Goal: Task Accomplishment & Management: Complete application form

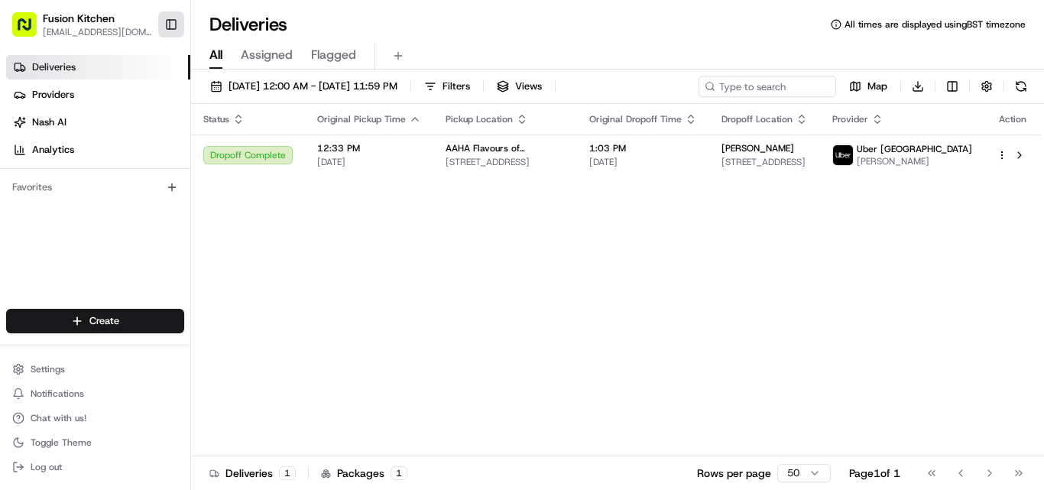
click at [160, 28] on button "Toggle Sidebar" at bounding box center [171, 24] width 26 height 26
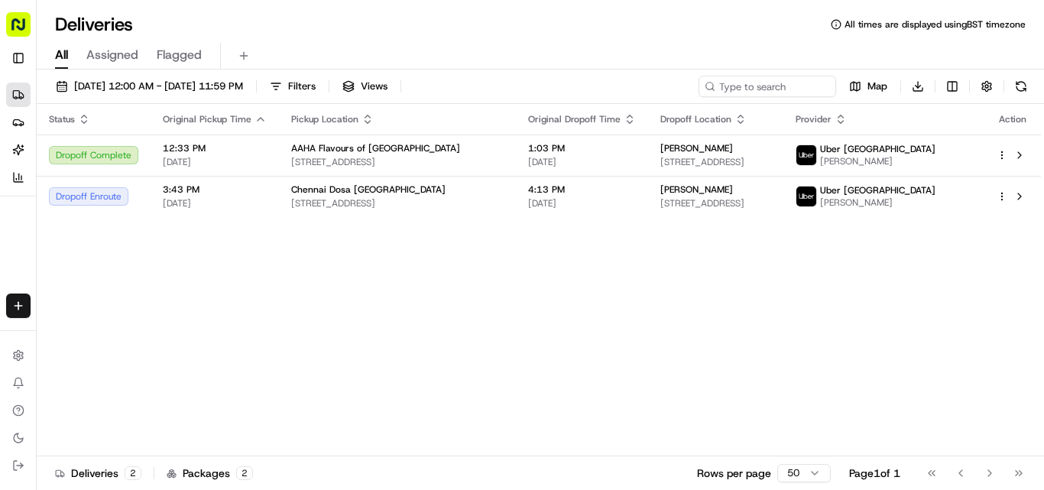
click at [16, 308] on html "Fusion Kitchen [EMAIL_ADDRESS][DOMAIN_NAME] Toggle Sidebar Deliveries Providers…" at bounding box center [522, 245] width 1044 height 490
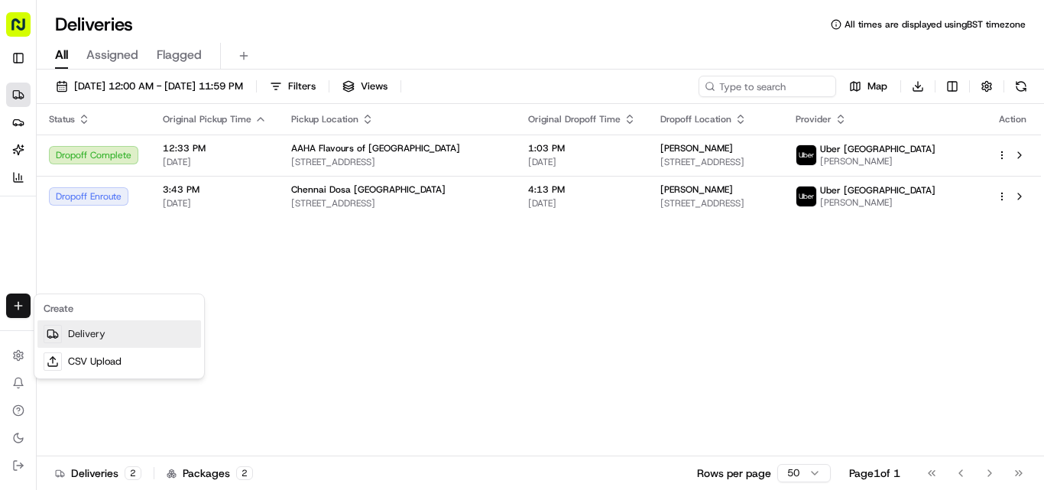
click at [99, 336] on link "Delivery" at bounding box center [119, 334] width 164 height 28
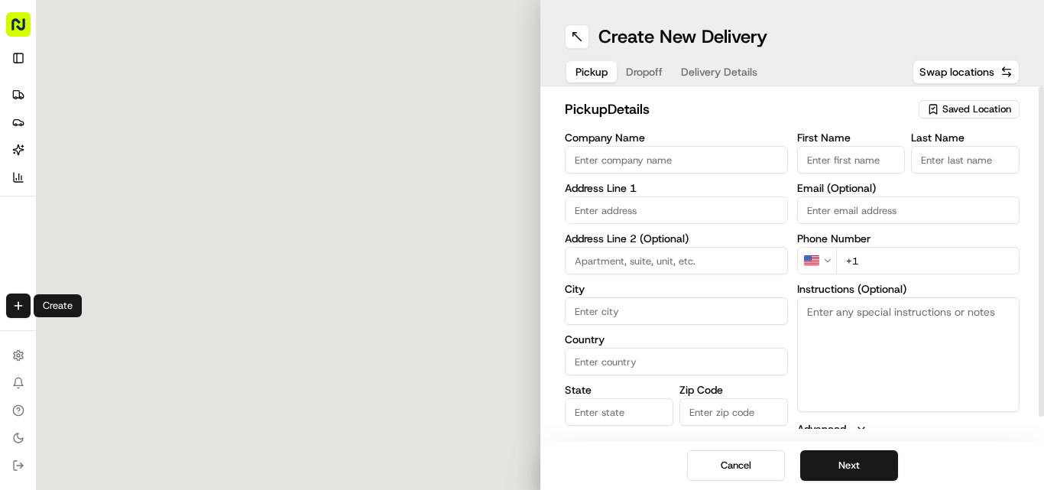
click at [521, 164] on input "Company Name" at bounding box center [676, 160] width 223 height 28
paste input "Amigo Derby"
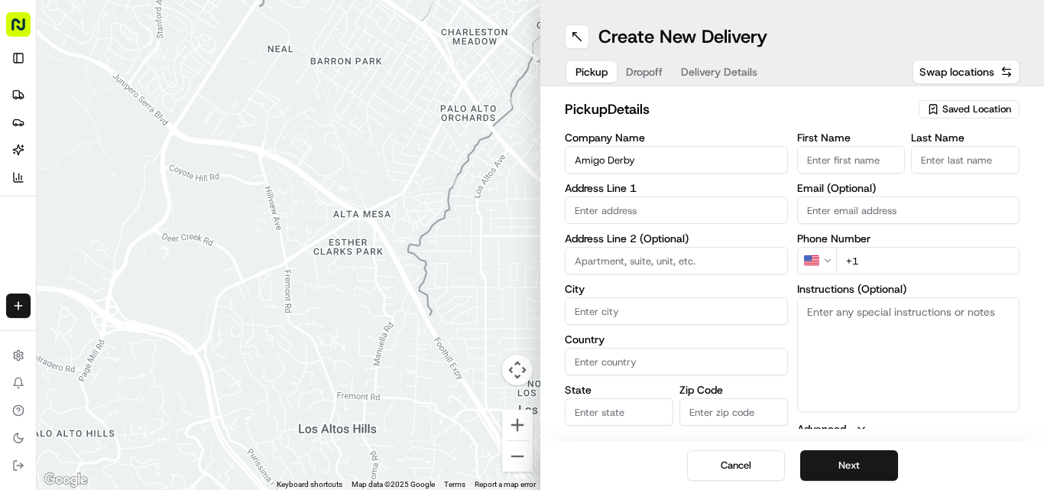
type input "Amigo Derby"
click at [521, 254] on input "+1" at bounding box center [928, 261] width 184 height 28
paste input "44 1332 231319"
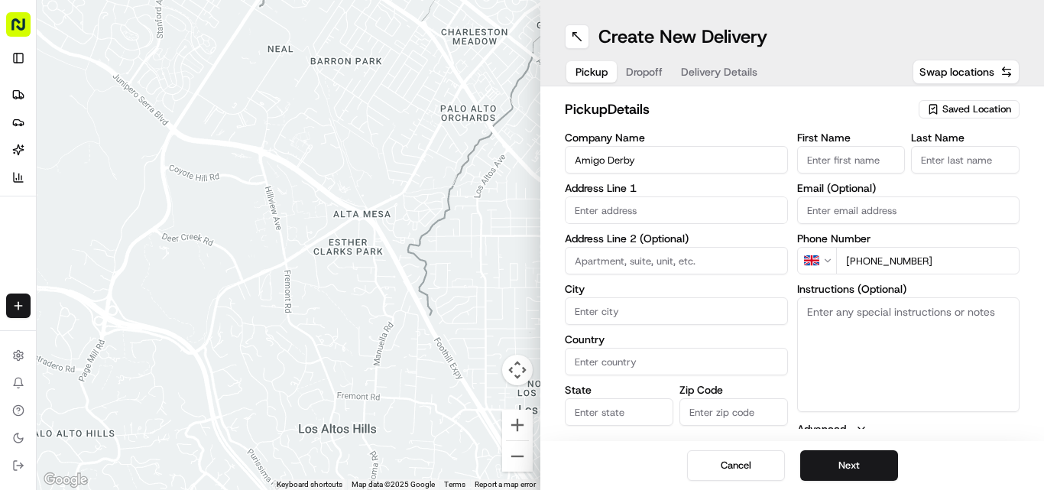
type input "[PHONE_NUMBER]"
click at [521, 322] on textarea "Instructions (Optional)" at bounding box center [908, 354] width 223 height 115
paste textarea "[PERSON_NAME]. [STREET_ADDRESS]"
click at [521, 308] on textarea "[PERSON_NAME]. [STREET_ADDRESS]" at bounding box center [908, 354] width 223 height 115
drag, startPoint x: 854, startPoint y: 308, endPoint x: 881, endPoint y: 315, distance: 27.6
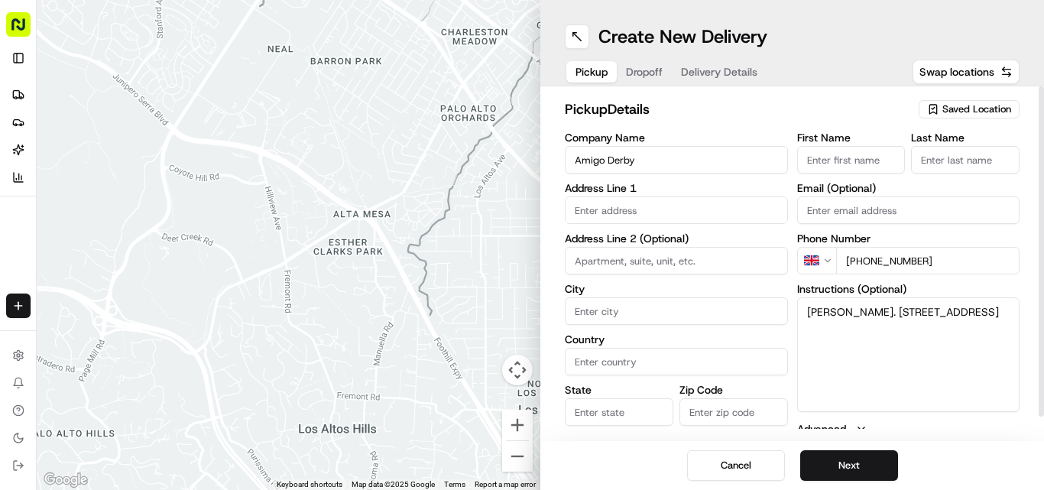
click at [521, 315] on textarea "[PERSON_NAME]. [STREET_ADDRESS]" at bounding box center [908, 354] width 223 height 115
type textarea ". [STREET_ADDRESS]"
click at [521, 176] on div "First Name Last Name Email (Optional) Phone Number GB [PHONE_NUMBER] Instructio…" at bounding box center [908, 292] width 223 height 321
click at [521, 145] on div "First Name" at bounding box center [851, 152] width 108 height 41
click at [521, 169] on input "First Name" at bounding box center [851, 160] width 108 height 28
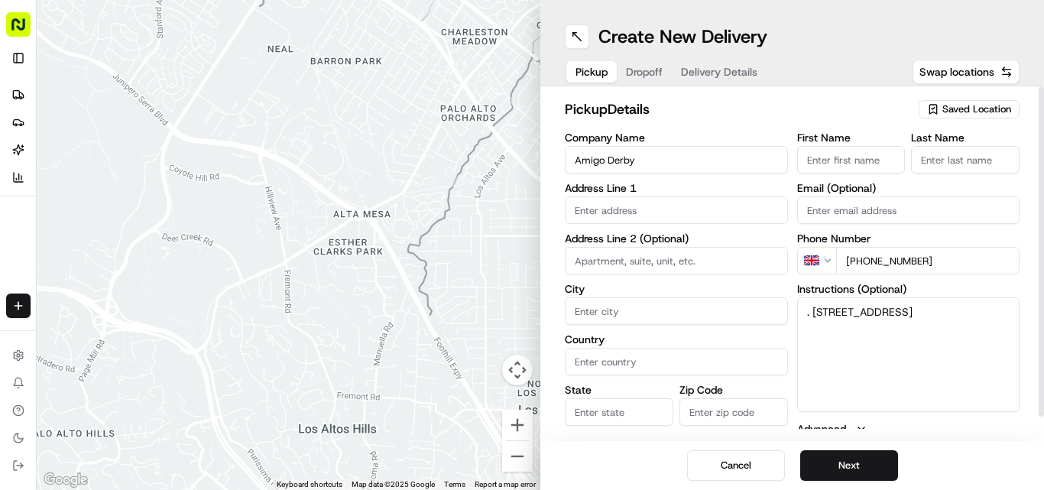
paste input "[PERSON_NAME]"
type input "[PERSON_NAME]"
click at [521, 156] on input "Last Name" at bounding box center [965, 160] width 108 height 28
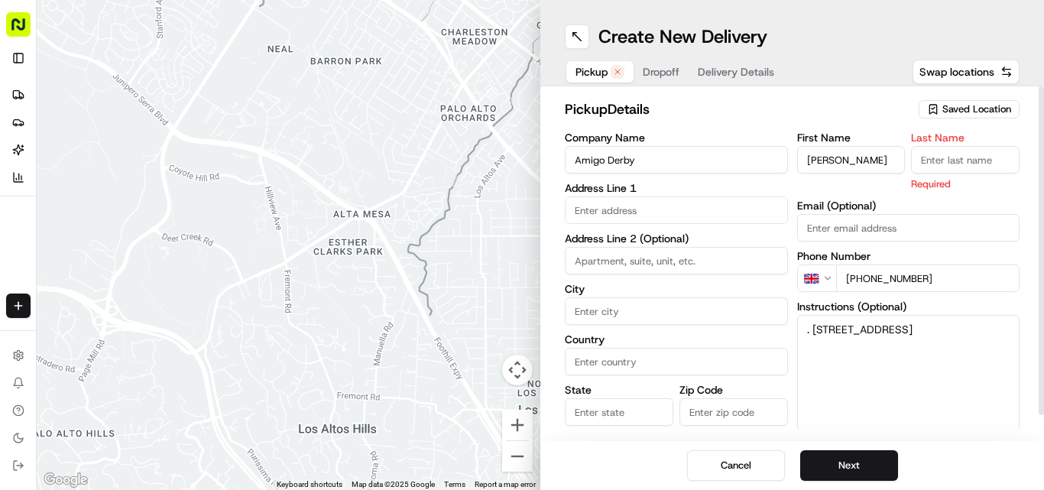
paste input "[PERSON_NAME]"
click at [521, 157] on input "[PERSON_NAME]" at bounding box center [965, 160] width 108 height 28
type input "[PERSON_NAME]"
click at [521, 159] on input "[PERSON_NAME]" at bounding box center [851, 160] width 108 height 28
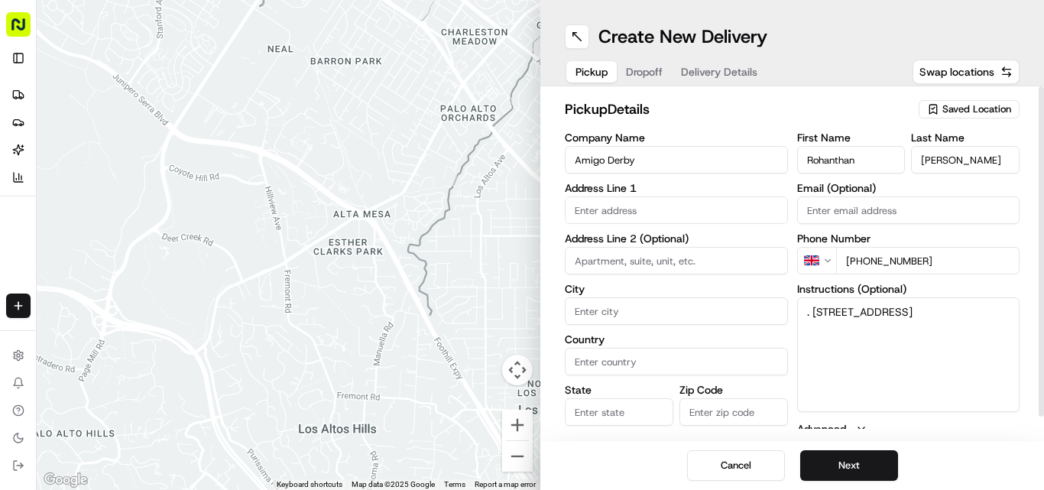
click at [521, 159] on input "Rohanthan" at bounding box center [851, 160] width 108 height 28
type input "Rohanthan"
drag, startPoint x: 828, startPoint y: 306, endPoint x: 943, endPoint y: 333, distance: 117.9
click at [521, 333] on textarea ". [STREET_ADDRESS]" at bounding box center [908, 354] width 223 height 115
click at [521, 193] on label "Address Line 1" at bounding box center [676, 188] width 223 height 11
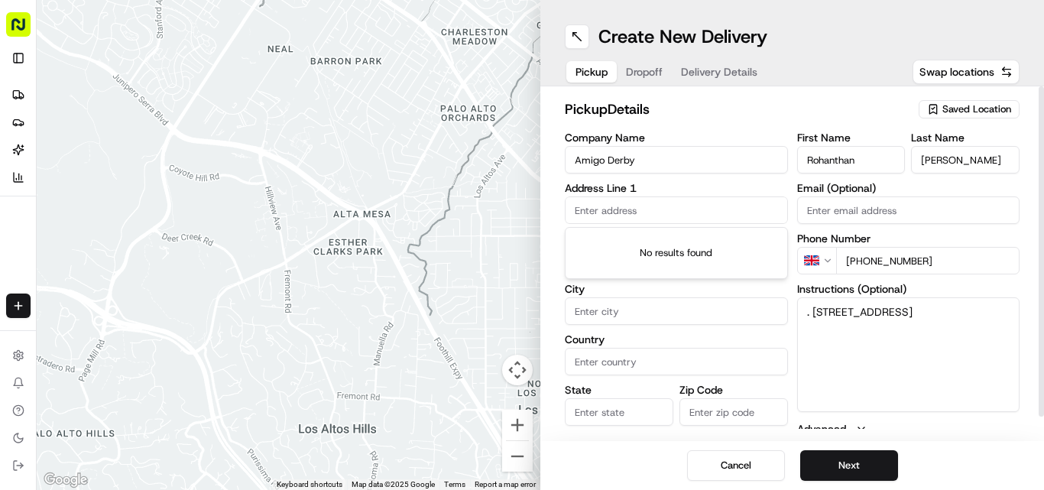
click at [521, 208] on input "text" at bounding box center [676, 210] width 223 height 28
paste input "[STREET_ADDRESS]"
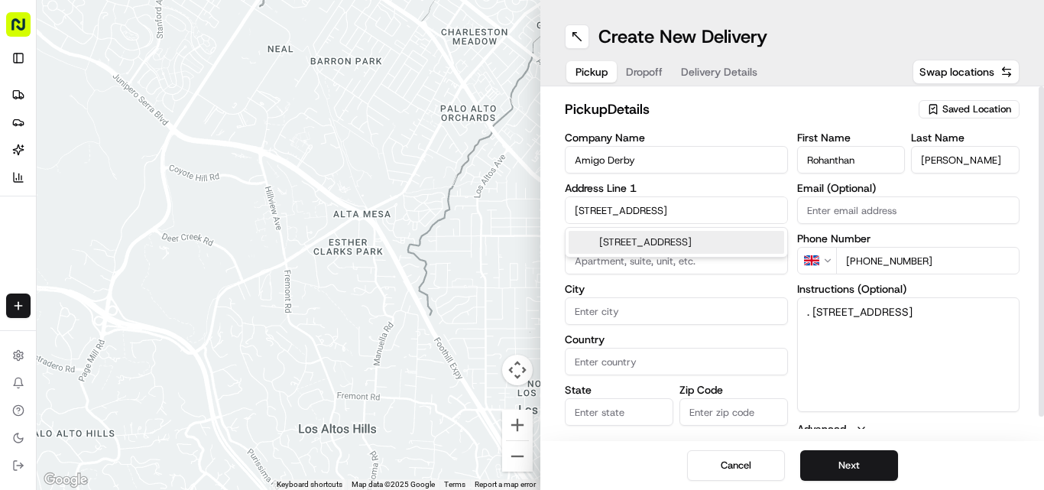
click at [521, 238] on div "[STREET_ADDRESS]" at bounding box center [675, 242] width 215 height 23
type input "[STREET_ADDRESS]"
type input "[GEOGRAPHIC_DATA]"
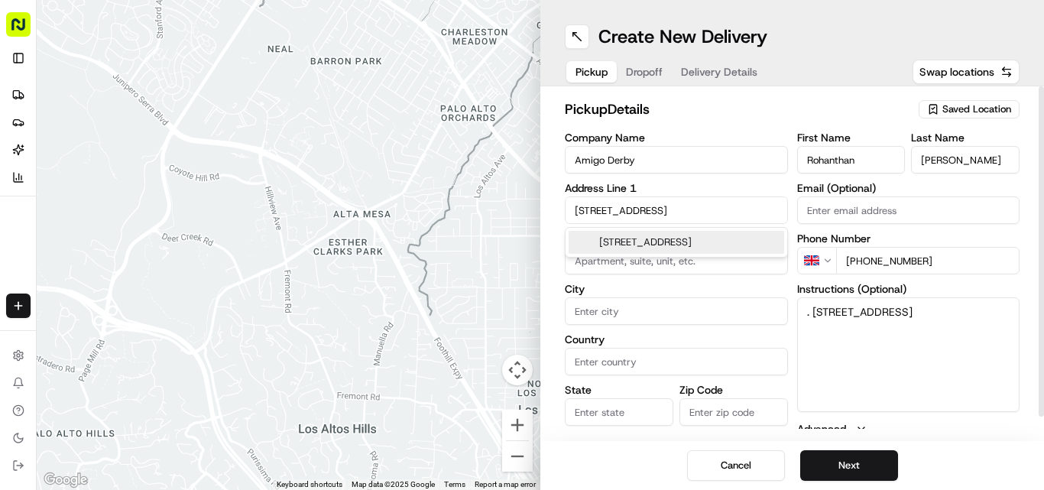
type input "[GEOGRAPHIC_DATA]"
type input "DE1 2SN"
type input "[STREET_ADDRESS]"
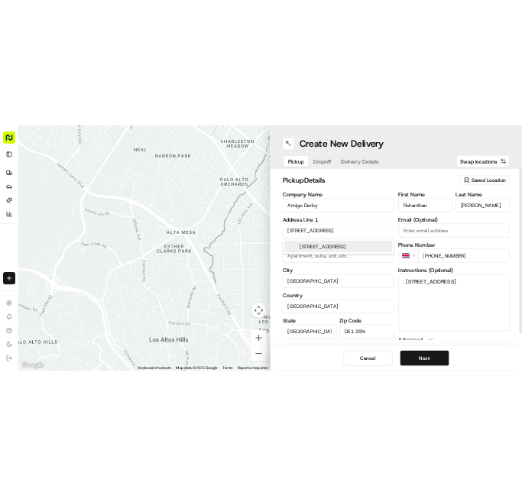
scroll to position [0, 0]
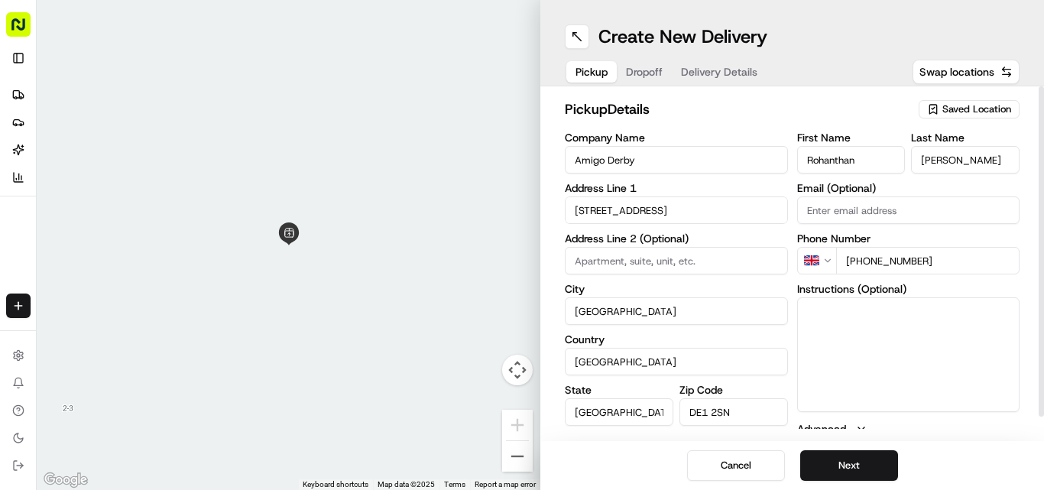
drag, startPoint x: 811, startPoint y: 308, endPoint x: 937, endPoint y: 339, distance: 129.9
click at [521, 463] on button "Next" at bounding box center [849, 465] width 98 height 31
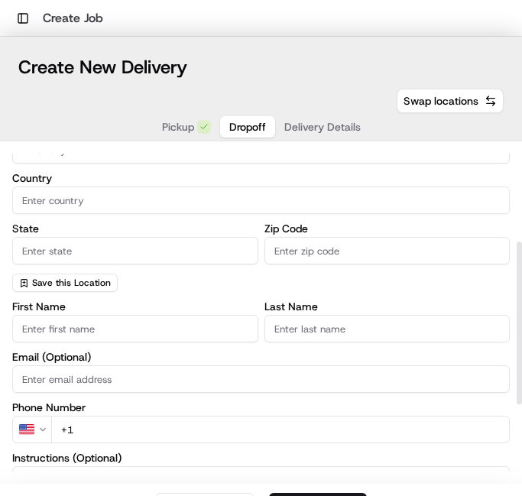
scroll to position [229, 0]
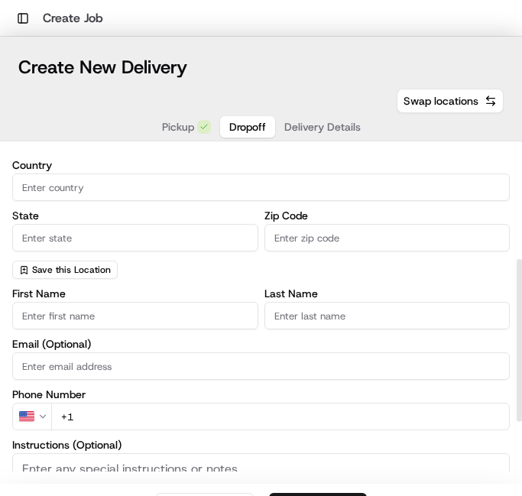
click at [108, 324] on input "First Name" at bounding box center [135, 316] width 246 height 28
type input "Shanisse"
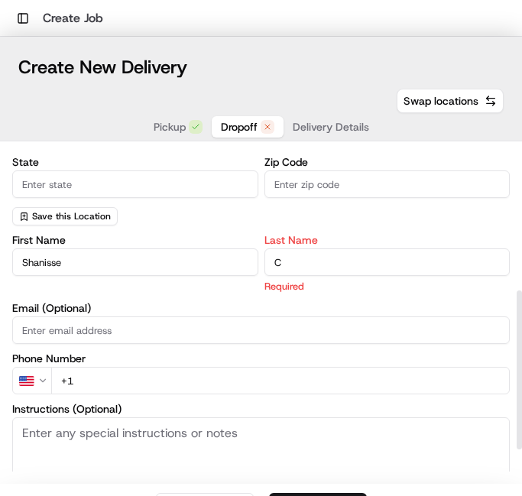
scroll to position [306, 0]
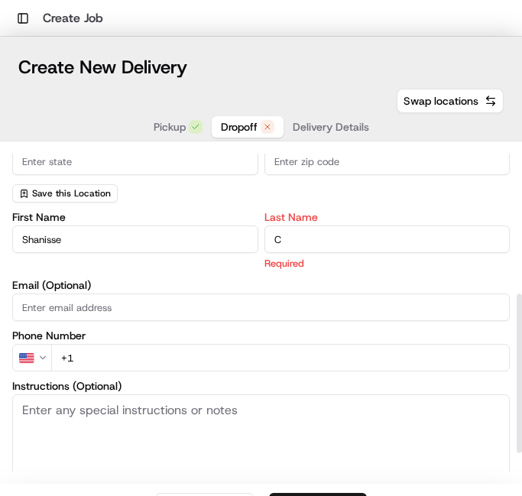
type input "C"
click at [46, 359] on html "Toggle Sidebar Create Job ← Move left → Move right ↑ Move up ↓ Move down + Zoom…" at bounding box center [261, 248] width 522 height 496
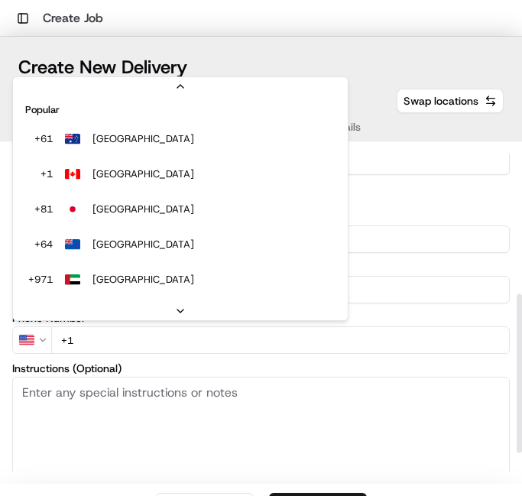
scroll to position [66, 0]
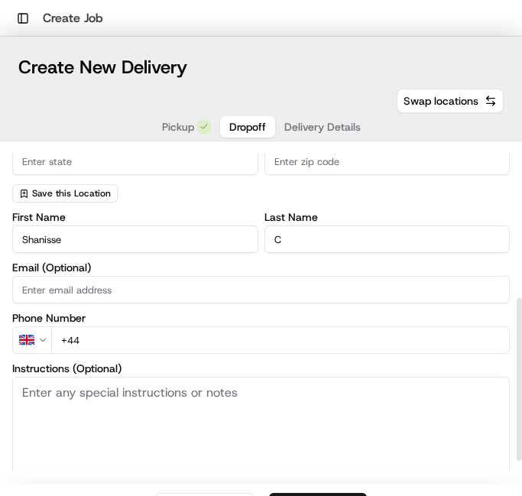
click at [147, 333] on input "+44" at bounding box center [280, 340] width 458 height 28
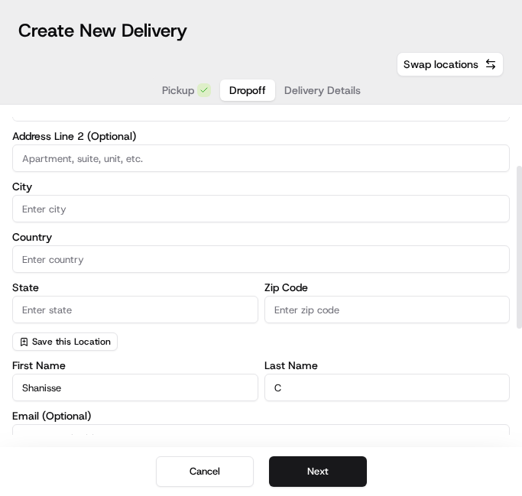
scroll to position [0, 0]
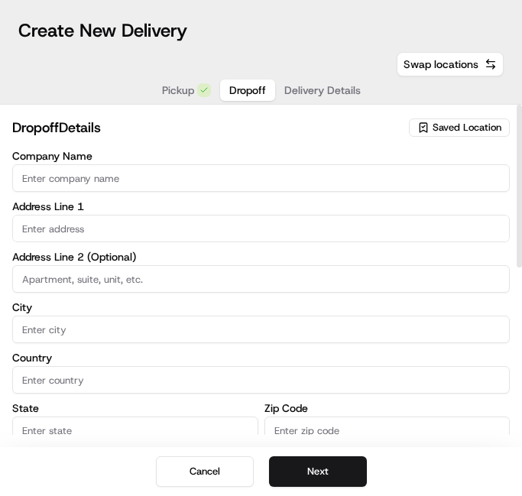
type input "[PHONE_NUMBER]"
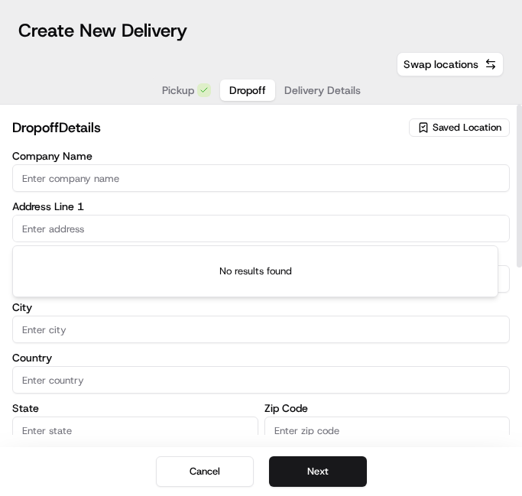
click at [79, 223] on input "text" at bounding box center [260, 229] width 497 height 28
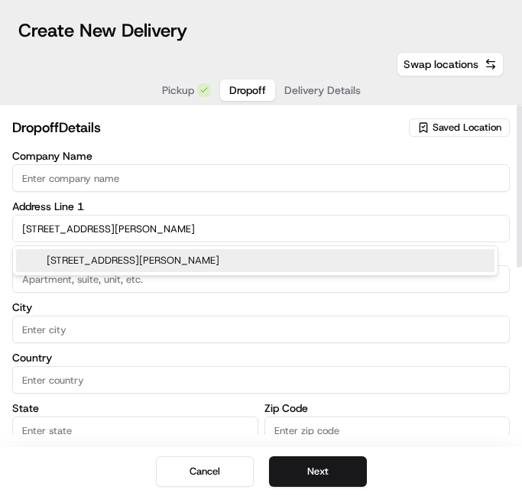
click at [150, 262] on div "[STREET_ADDRESS][PERSON_NAME]" at bounding box center [255, 260] width 478 height 23
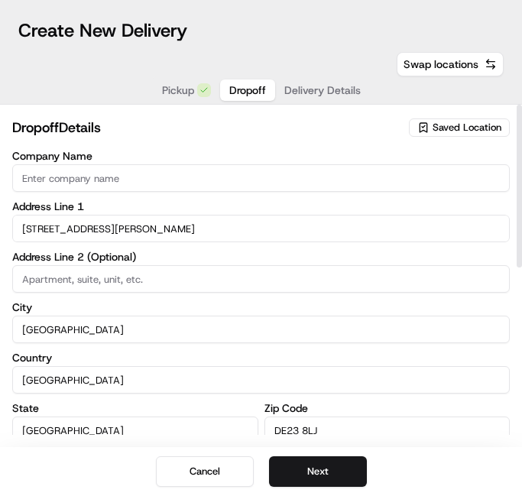
type input "[STREET_ADDRESS][PERSON_NAME]"
type input "[GEOGRAPHIC_DATA]"
type input "DE23 8LJ"
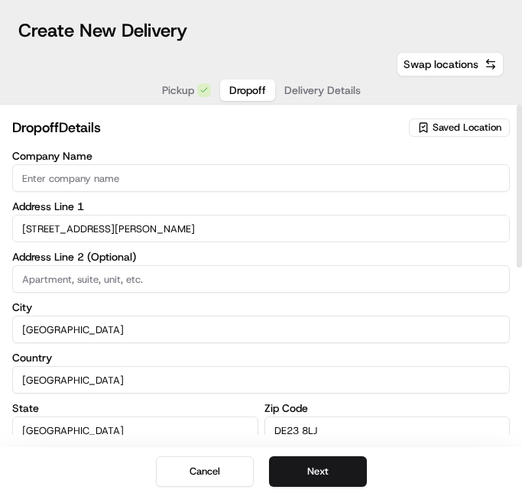
type input "[STREET_ADDRESS][PERSON_NAME]"
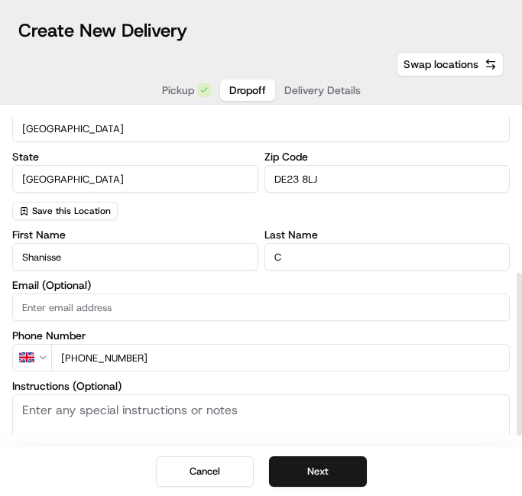
scroll to position [350, 0]
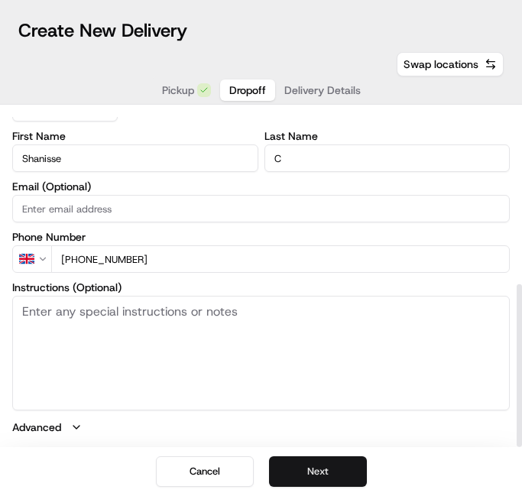
click at [295, 472] on button "Next" at bounding box center [318, 471] width 98 height 31
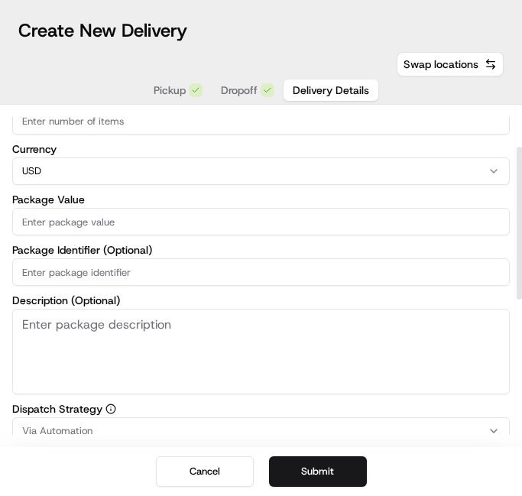
scroll to position [87, 0]
click at [122, 166] on html "Toggle Sidebar Create Job ← Move left → Move right ↑ Move up ↓ Move down + Zoom…" at bounding box center [261, 248] width 522 height 496
click at [83, 222] on input "Package Value" at bounding box center [260, 223] width 497 height 28
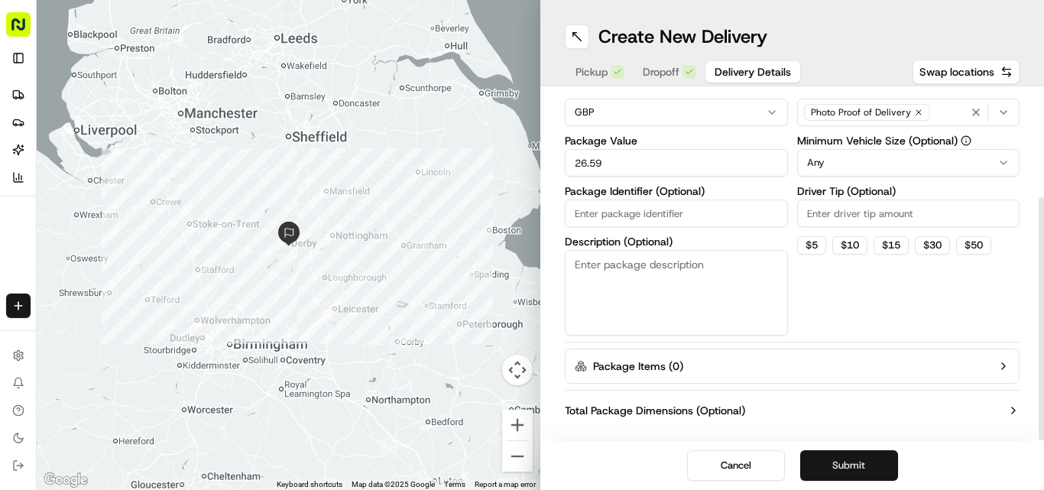
scroll to position [151, 0]
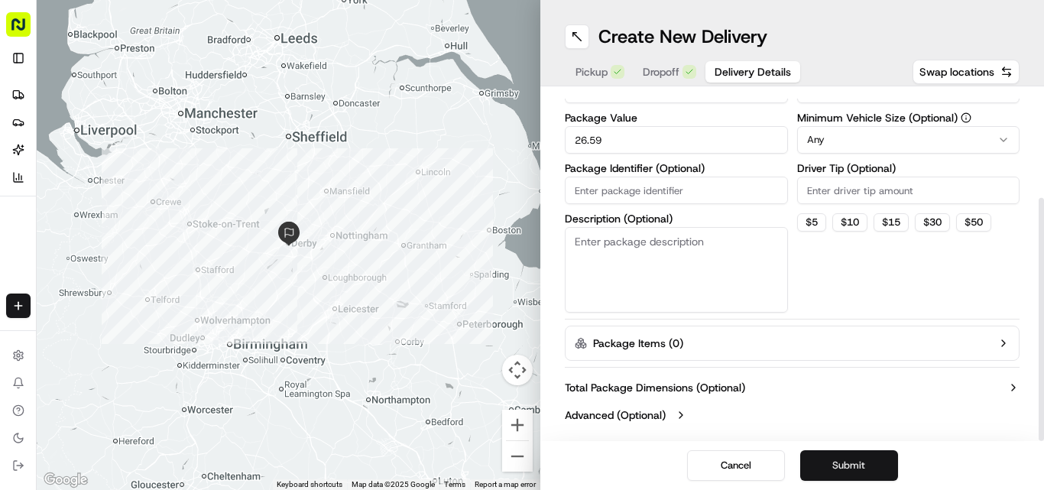
type input "26.59"
click at [521, 472] on button "Submit" at bounding box center [849, 465] width 98 height 31
